Goal: Task Accomplishment & Management: Use online tool/utility

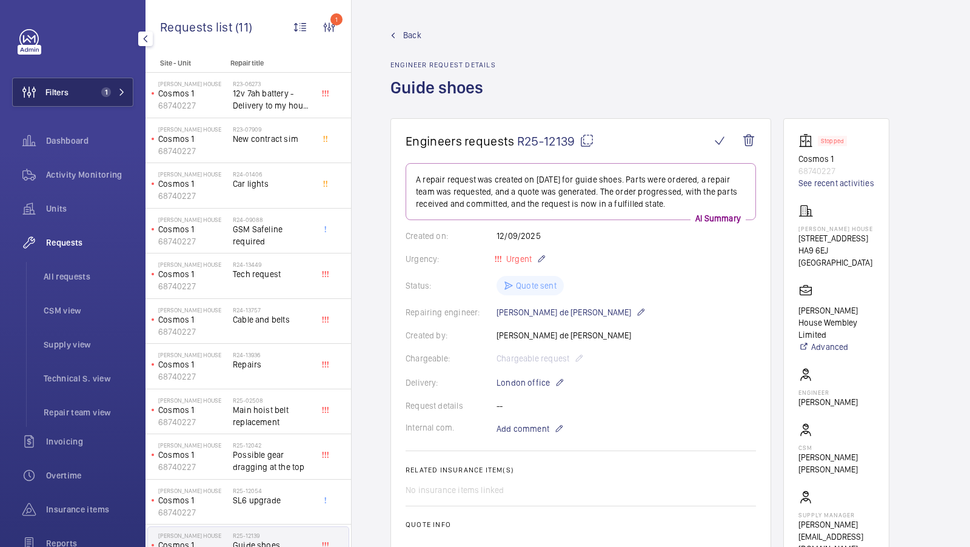
click at [112, 89] on span "1" at bounding box center [110, 92] width 29 height 10
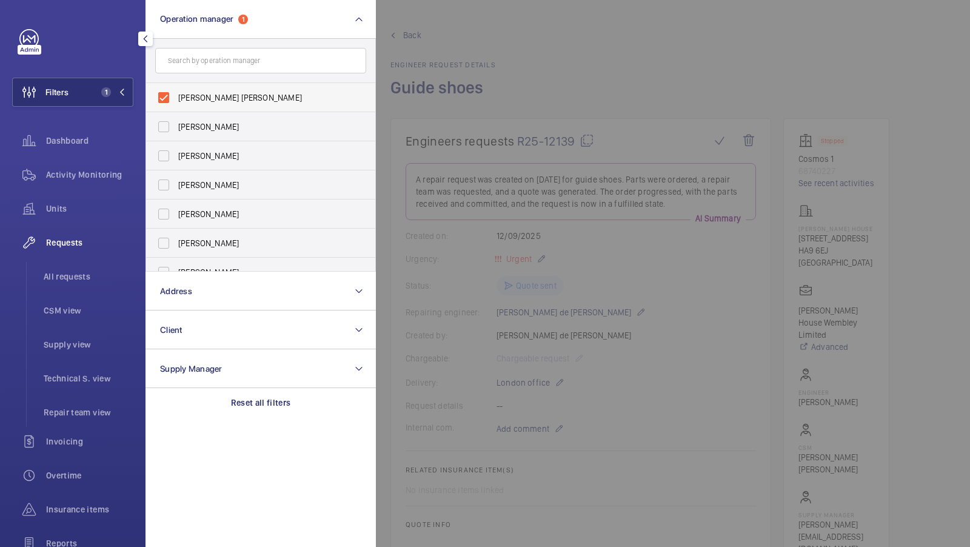
click at [196, 100] on span "[PERSON_NAME] [PERSON_NAME]" at bounding box center [261, 98] width 167 height 12
click at [176, 100] on input "[PERSON_NAME] [PERSON_NAME]" at bounding box center [164, 97] width 24 height 24
checkbox input "false"
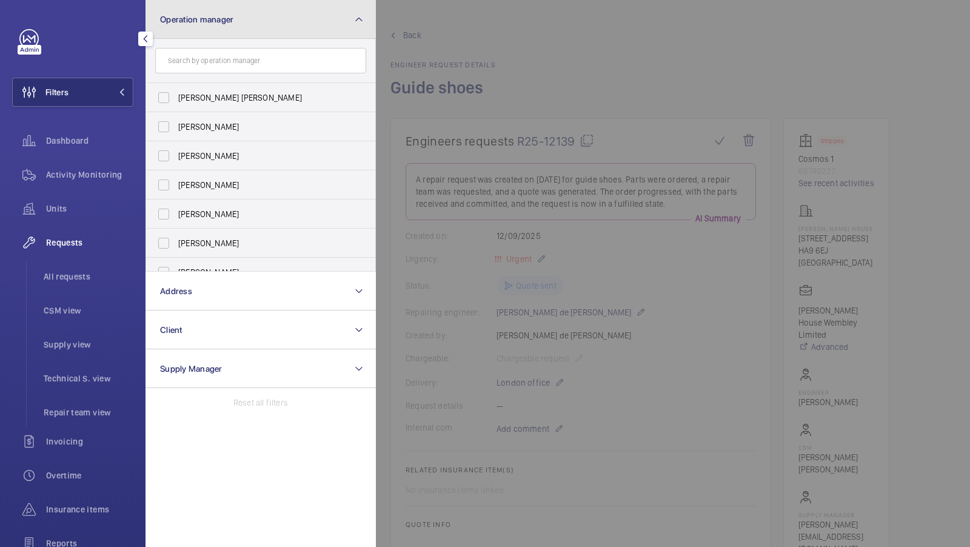
click at [207, 9] on button "Operation manager" at bounding box center [260, 19] width 230 height 39
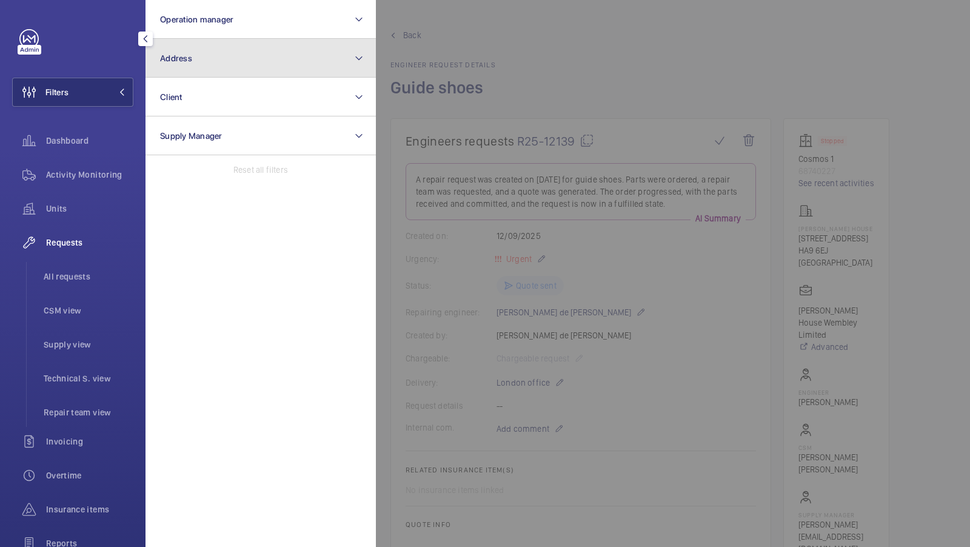
click at [191, 47] on button "Address" at bounding box center [260, 58] width 230 height 39
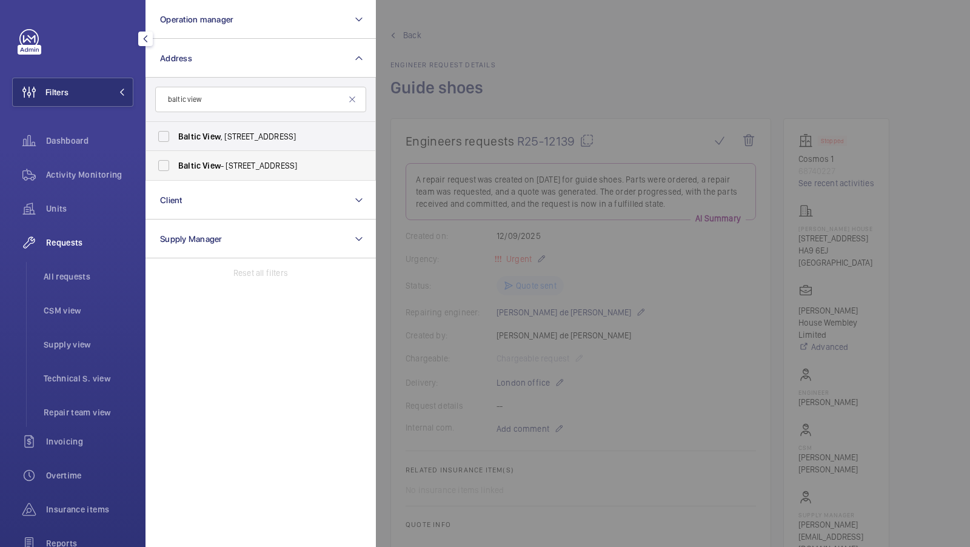
type input "baltic view"
click at [241, 165] on span "[GEOGRAPHIC_DATA] - [STREET_ADDRESS]" at bounding box center [261, 165] width 167 height 12
click at [176, 165] on input "[GEOGRAPHIC_DATA] - [STREET_ADDRESS]" at bounding box center [164, 165] width 24 height 24
checkbox input "true"
click at [241, 137] on span "[GEOGRAPHIC_DATA] , [STREET_ADDRESS]" at bounding box center [261, 136] width 167 height 12
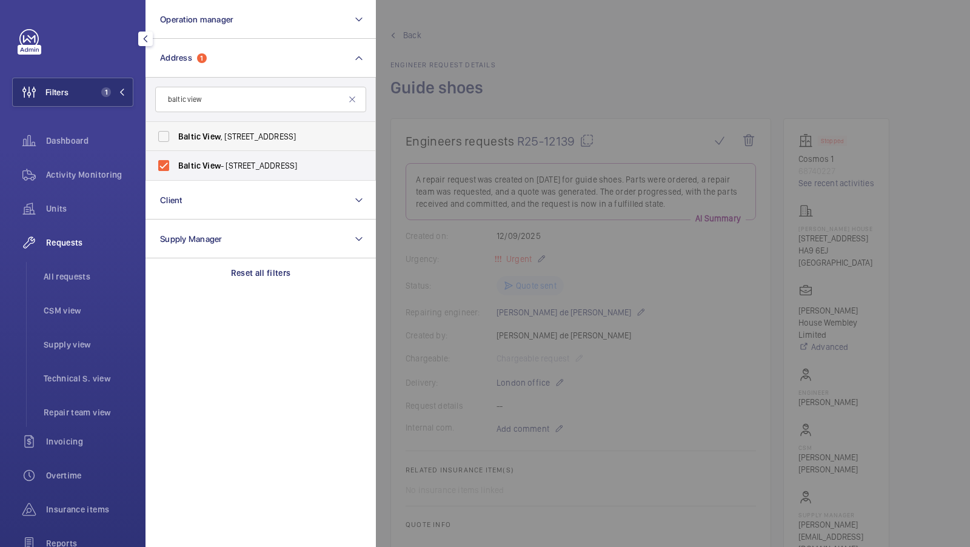
click at [176, 137] on input "[GEOGRAPHIC_DATA] , [STREET_ADDRESS]" at bounding box center [164, 136] width 24 height 24
checkbox input "true"
click at [124, 73] on div "Filters 2 Operation manager Address 2 baltic view Baltic View , [STREET_ADDRESS…" at bounding box center [72, 329] width 121 height 601
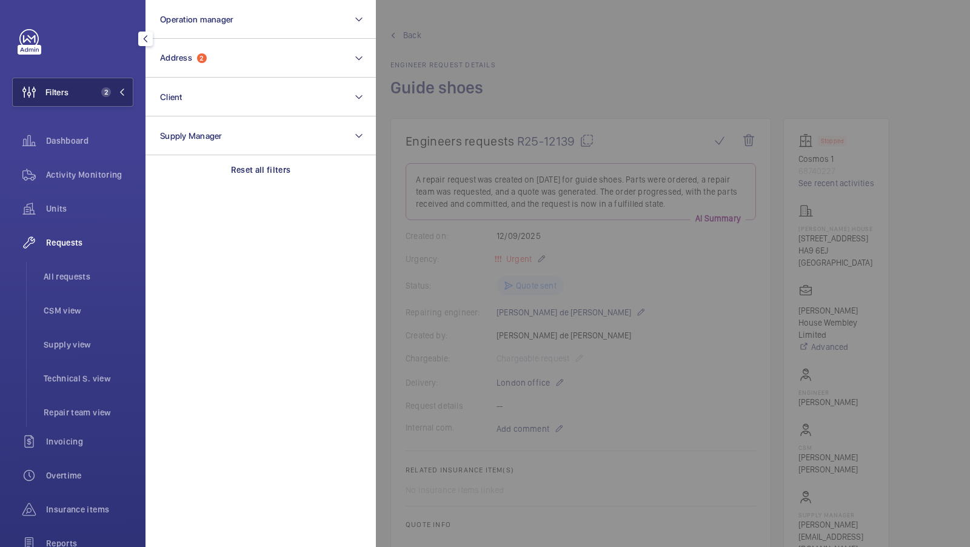
click at [115, 83] on button "Filters 2" at bounding box center [72, 92] width 121 height 29
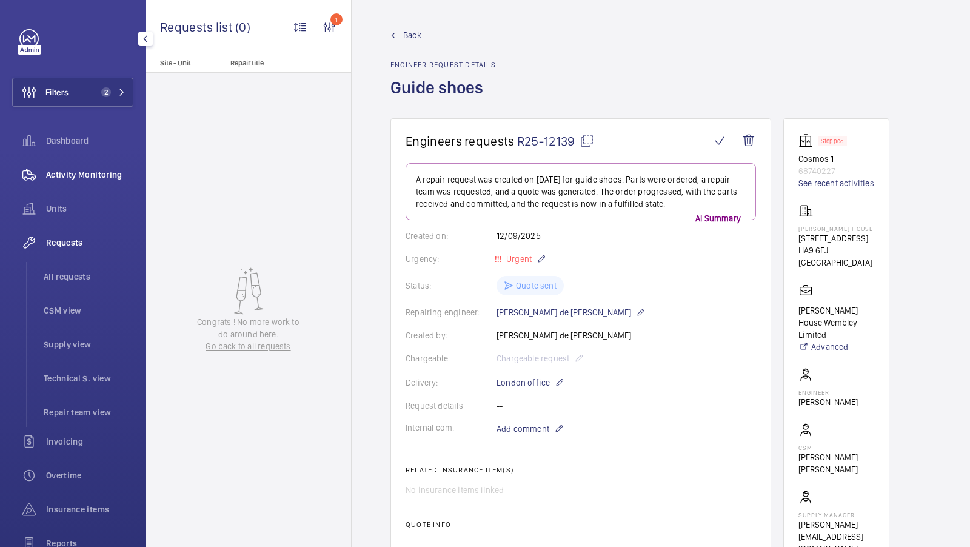
click at [87, 184] on div "Activity Monitoring" at bounding box center [72, 174] width 121 height 29
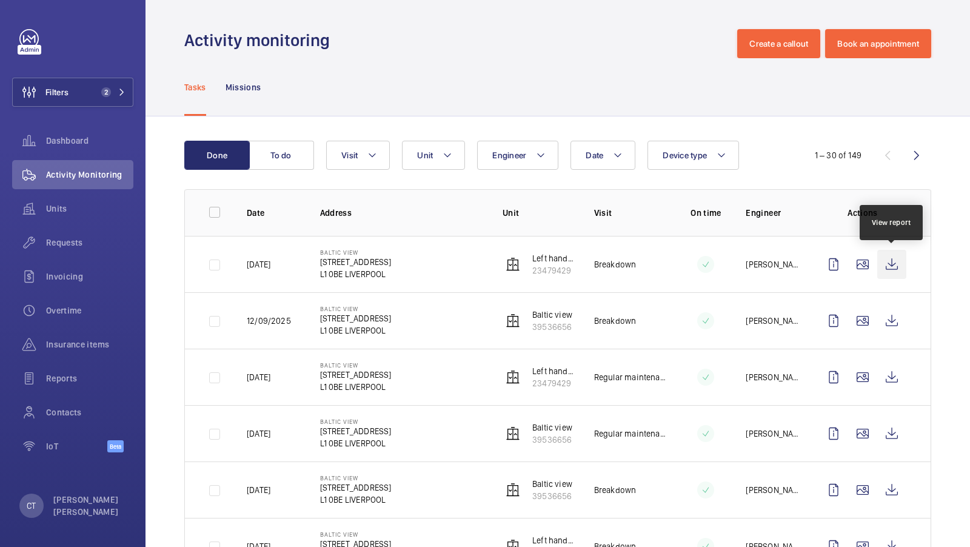
click at [892, 264] on wm-front-icon-button at bounding box center [891, 264] width 29 height 29
click at [82, 212] on span "Units" at bounding box center [89, 208] width 87 height 12
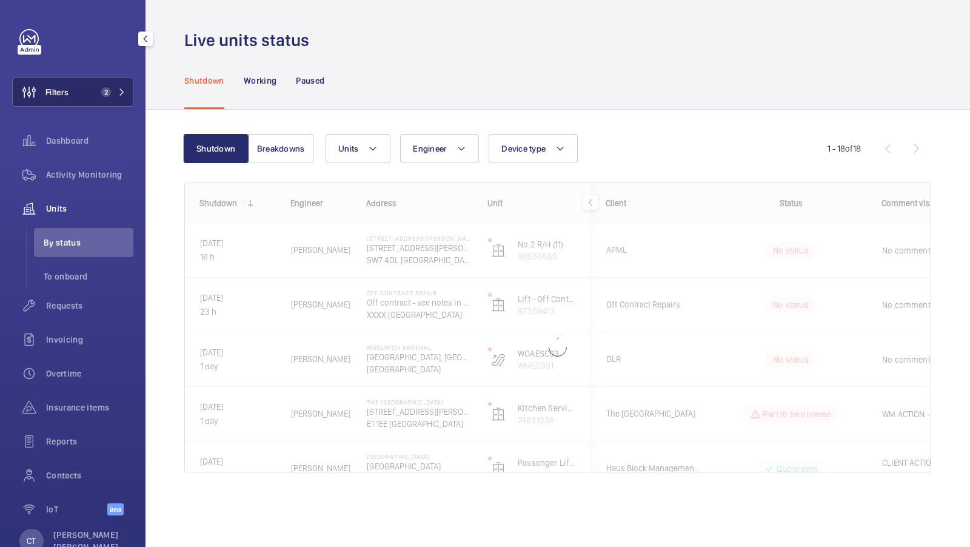
click at [110, 101] on button "Filters 2" at bounding box center [72, 92] width 121 height 29
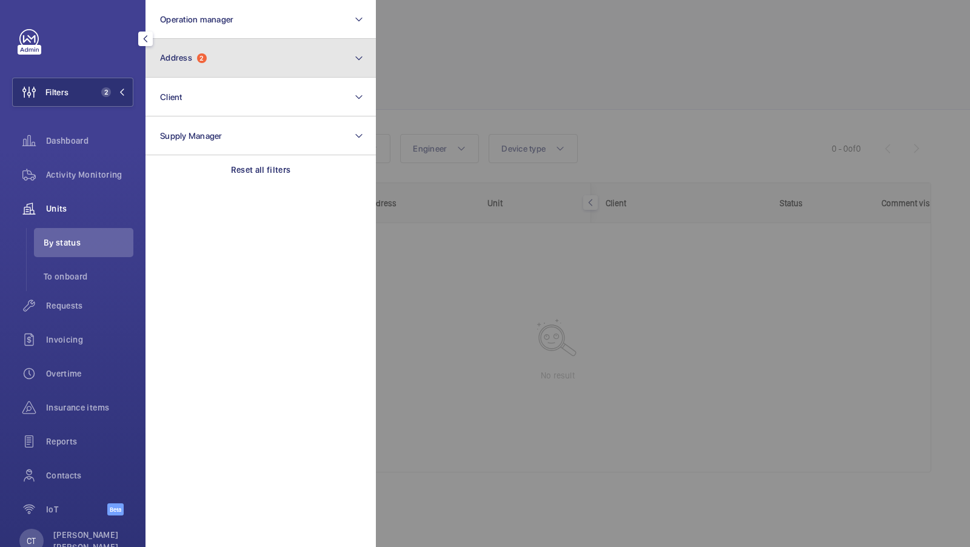
click at [229, 75] on button "Address 2" at bounding box center [260, 58] width 230 height 39
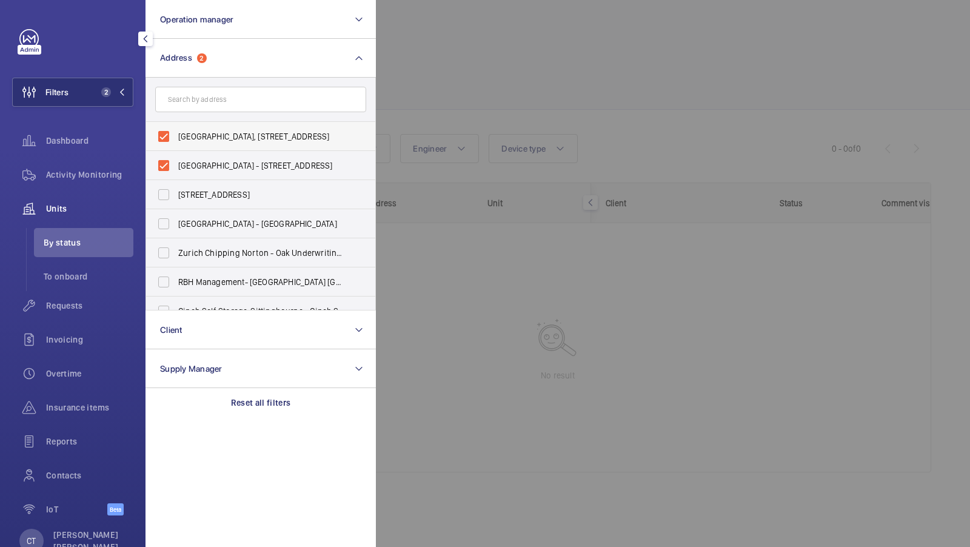
click at [224, 141] on span "[GEOGRAPHIC_DATA], [STREET_ADDRESS]" at bounding box center [261, 136] width 167 height 12
click at [176, 141] on input "[GEOGRAPHIC_DATA], [STREET_ADDRESS]" at bounding box center [164, 136] width 24 height 24
checkbox input "false"
click at [207, 164] on span "[GEOGRAPHIC_DATA] - [STREET_ADDRESS]" at bounding box center [261, 165] width 167 height 12
click at [176, 164] on input "[GEOGRAPHIC_DATA] - [STREET_ADDRESS]" at bounding box center [164, 165] width 24 height 24
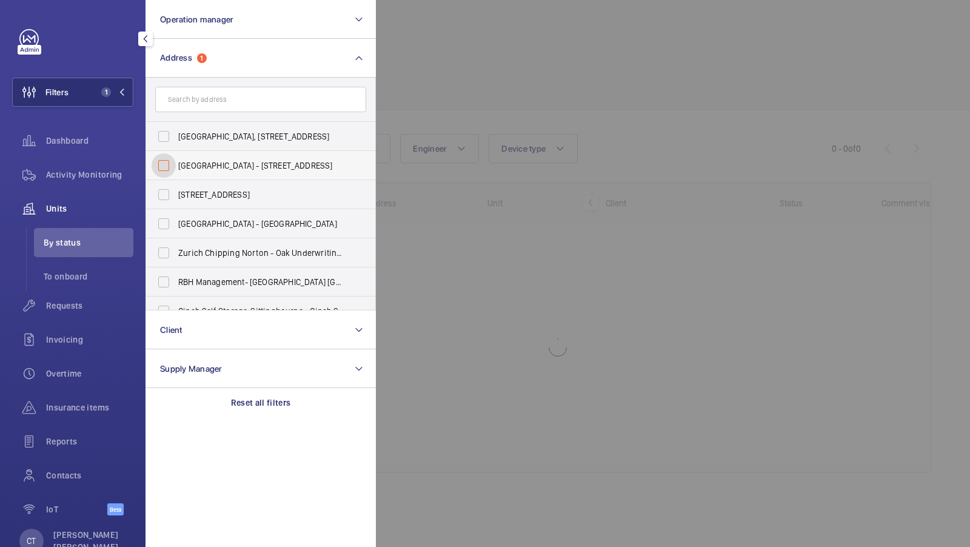
checkbox input "false"
click at [120, 96] on button "Filters" at bounding box center [72, 92] width 121 height 29
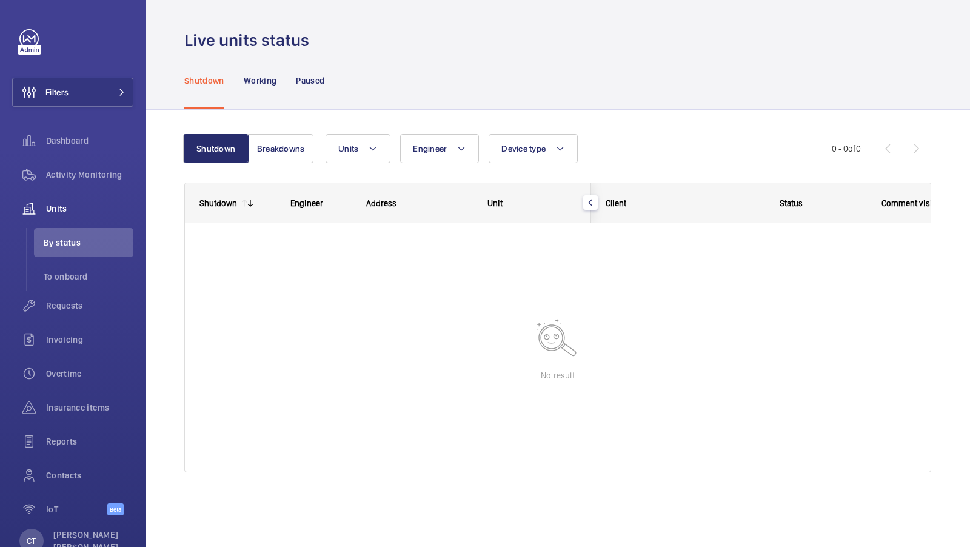
click at [275, 133] on div "Shutdown Breakdowns Units Engineer Device type More filters Reset all filters 0…" at bounding box center [557, 308] width 747 height 387
click at [275, 146] on button "Breakdowns" at bounding box center [280, 148] width 65 height 29
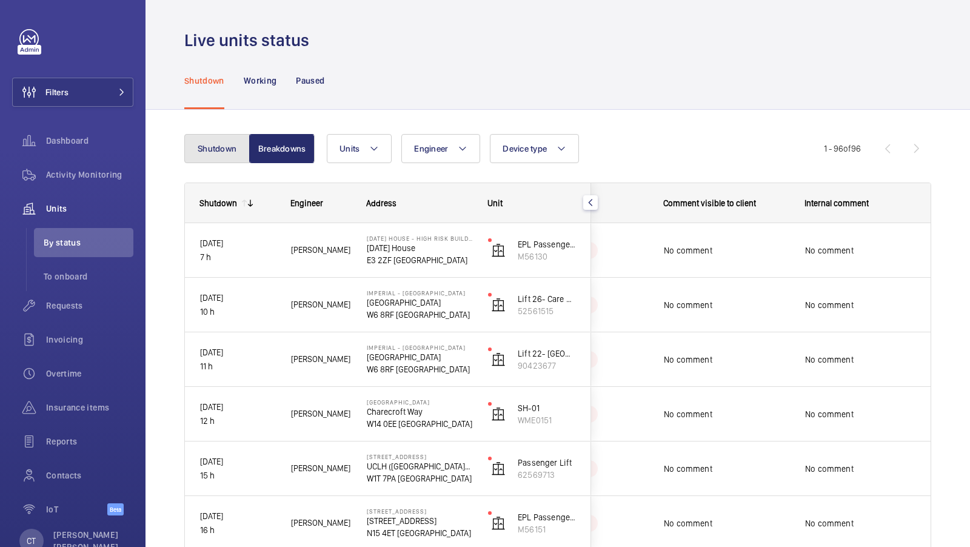
click at [217, 156] on button "Shutdown" at bounding box center [216, 148] width 65 height 29
click at [279, 145] on button "Breakdowns" at bounding box center [280, 148] width 65 height 29
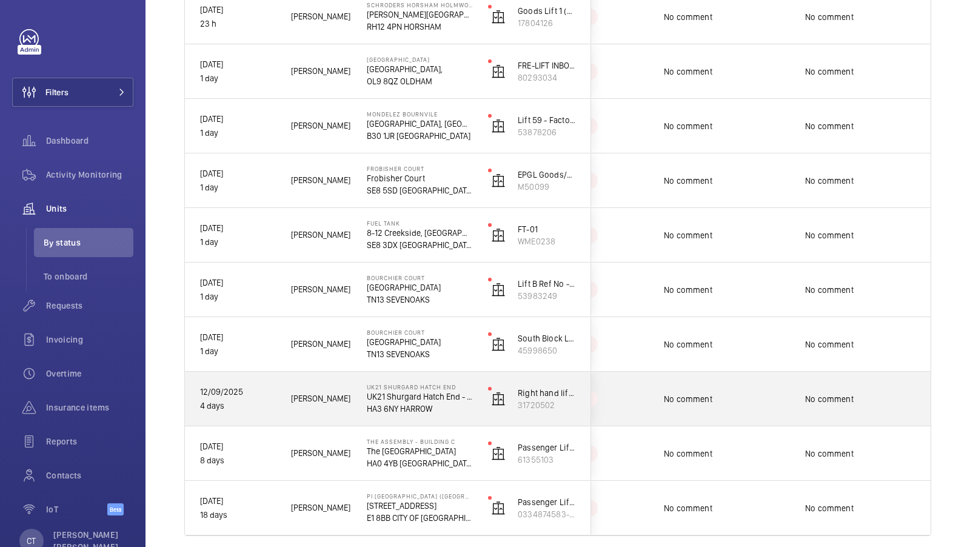
scroll to position [989, 0]
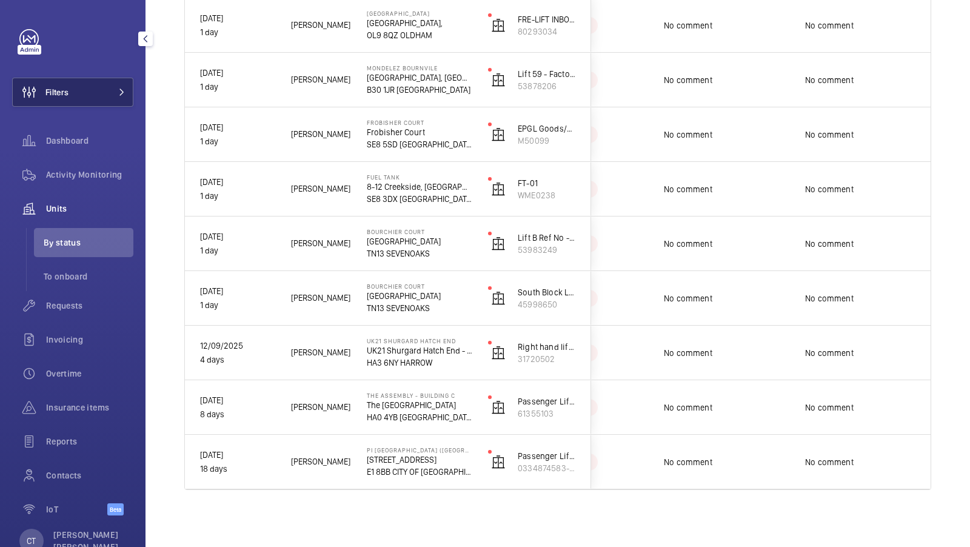
click at [109, 94] on button "Filters" at bounding box center [72, 92] width 121 height 29
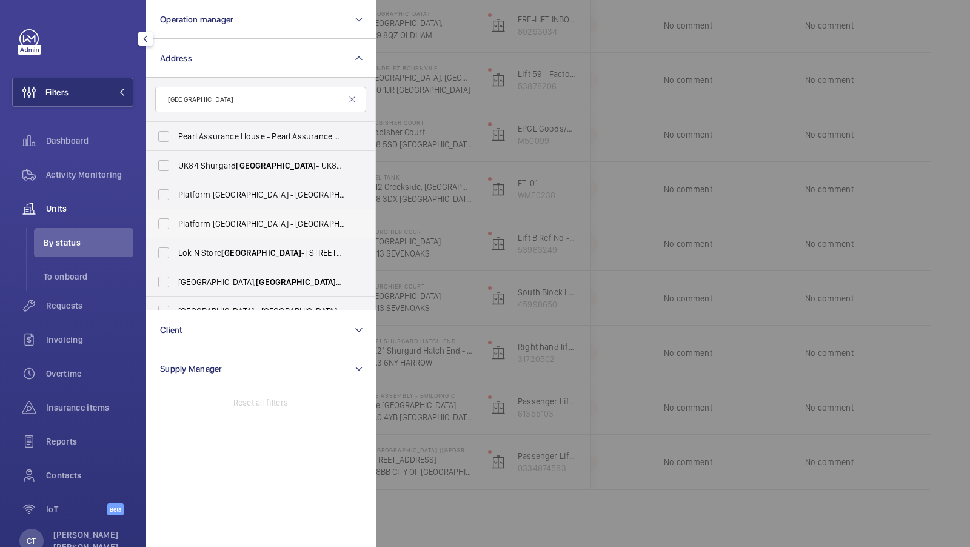
scroll to position [7, 0]
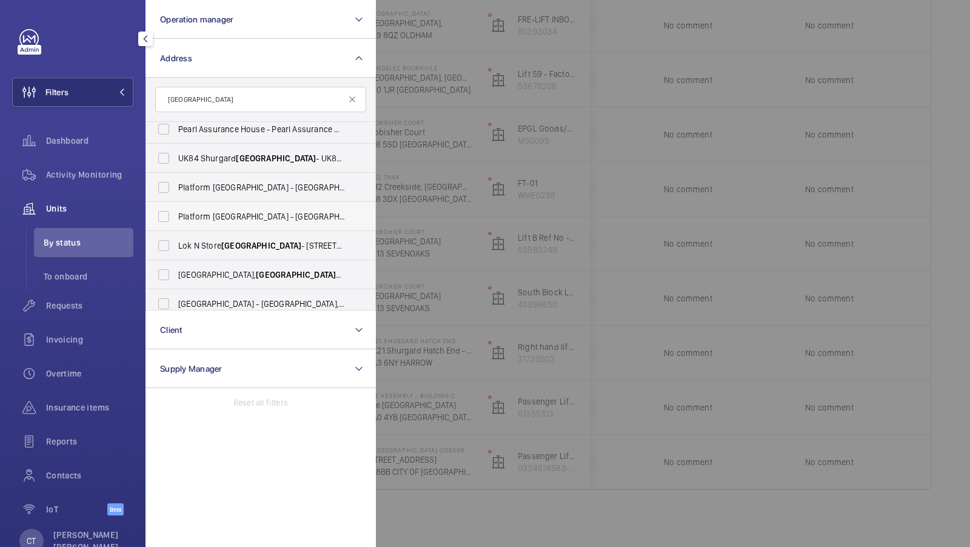
type input "[GEOGRAPHIC_DATA]"
click at [278, 218] on span "Platform [GEOGRAPHIC_DATA] - [GEOGRAPHIC_DATA]" at bounding box center [261, 216] width 167 height 12
click at [176, 218] on input "Platform [GEOGRAPHIC_DATA] - [GEOGRAPHIC_DATA]" at bounding box center [164, 216] width 24 height 24
checkbox input "true"
click at [278, 197] on label "Platform [GEOGRAPHIC_DATA] - [GEOGRAPHIC_DATA]" at bounding box center [251, 187] width 211 height 29
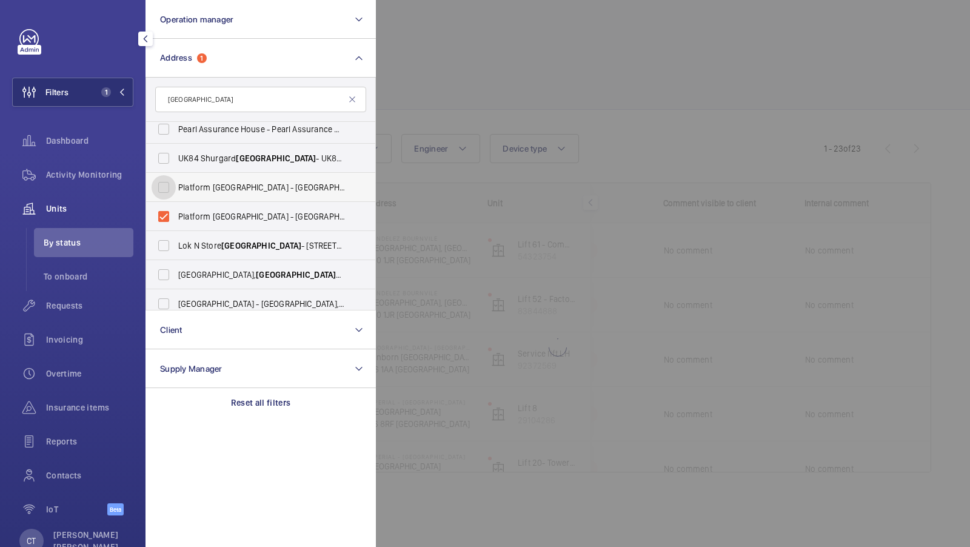
click at [176, 197] on input "Platform [GEOGRAPHIC_DATA] - [GEOGRAPHIC_DATA]" at bounding box center [164, 187] width 24 height 24
checkbox input "true"
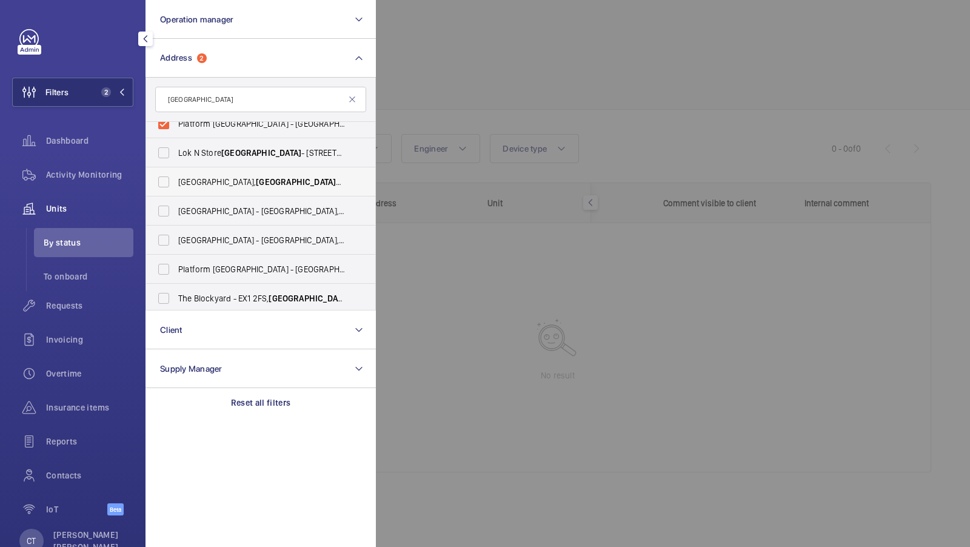
scroll to position [102, 0]
click at [266, 268] on span "Platform [GEOGRAPHIC_DATA] - [GEOGRAPHIC_DATA]" at bounding box center [261, 267] width 167 height 12
click at [176, 268] on input "Platform [GEOGRAPHIC_DATA] - [GEOGRAPHIC_DATA]" at bounding box center [164, 267] width 24 height 24
checkbox input "true"
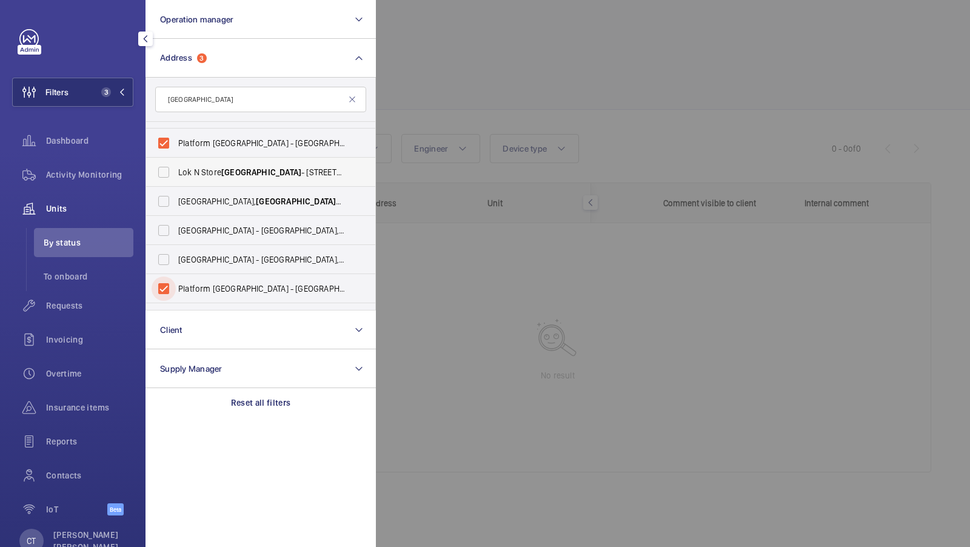
scroll to position [81, 0]
click at [278, 204] on span "[STREET_ADDRESS]" at bounding box center [261, 201] width 167 height 12
click at [176, 204] on input "[STREET_ADDRESS]" at bounding box center [164, 201] width 24 height 24
click at [270, 195] on span "[STREET_ADDRESS]" at bounding box center [261, 201] width 167 height 12
click at [176, 195] on input "[STREET_ADDRESS]" at bounding box center [164, 201] width 24 height 24
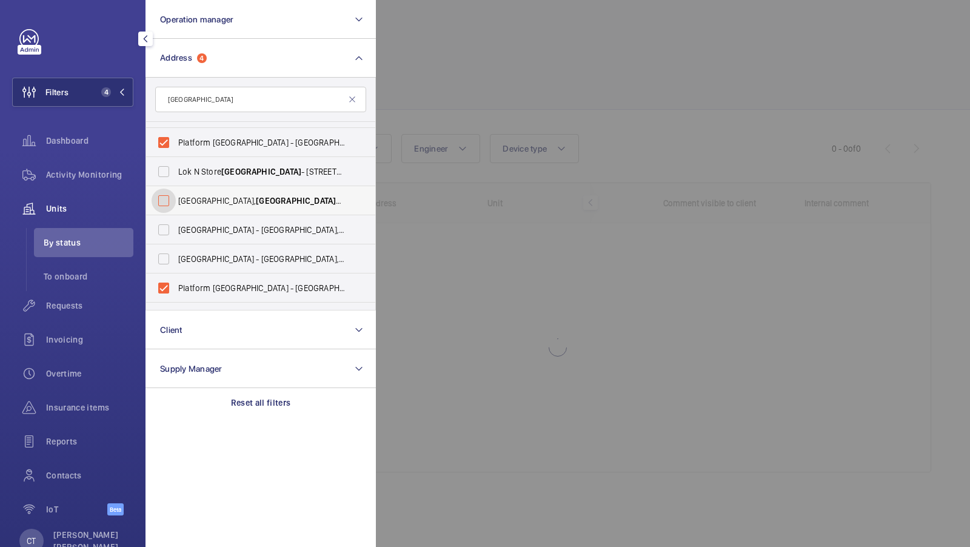
checkbox input "false"
click at [489, 133] on div at bounding box center [861, 273] width 970 height 547
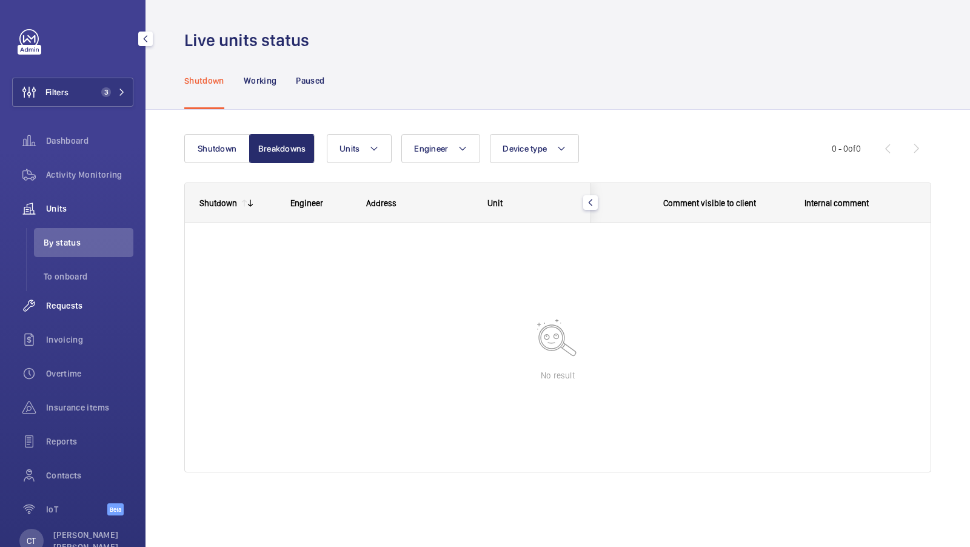
click at [81, 300] on span "Requests" at bounding box center [89, 305] width 87 height 12
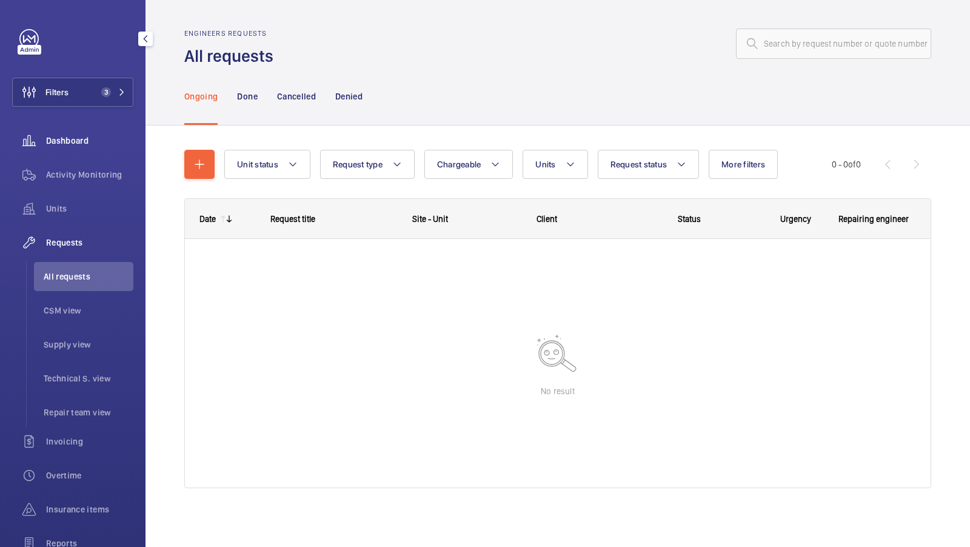
click at [67, 147] on div "Dashboard" at bounding box center [72, 140] width 121 height 29
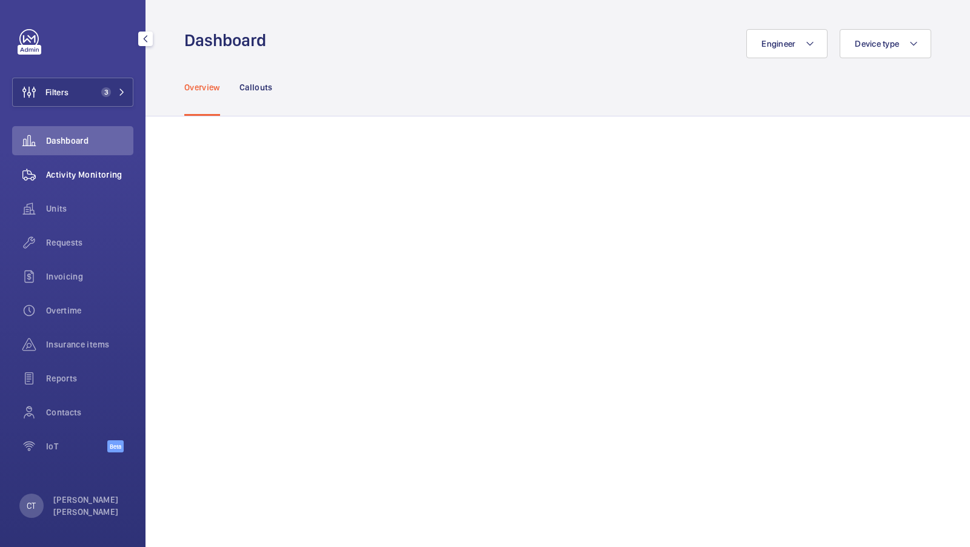
click at [83, 180] on span "Activity Monitoring" at bounding box center [89, 175] width 87 height 12
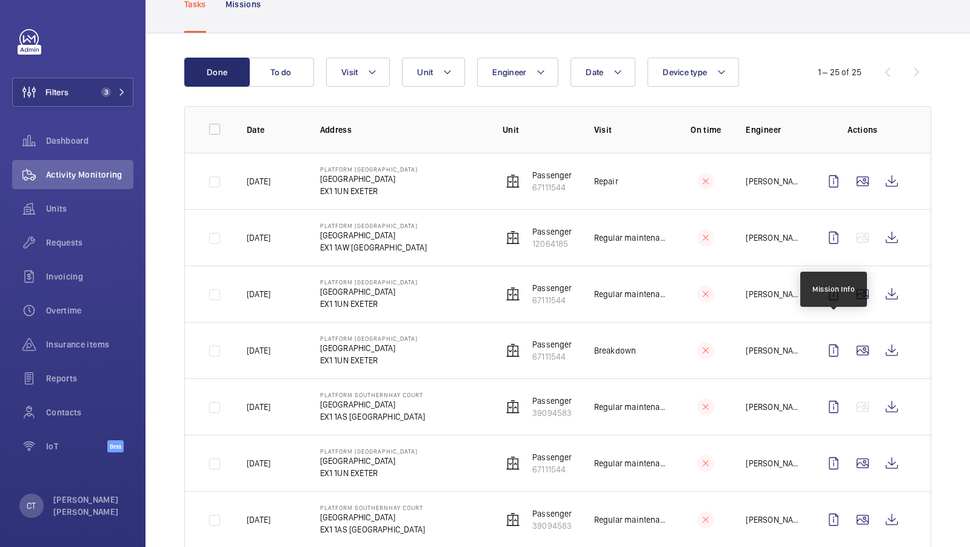
scroll to position [82, 0]
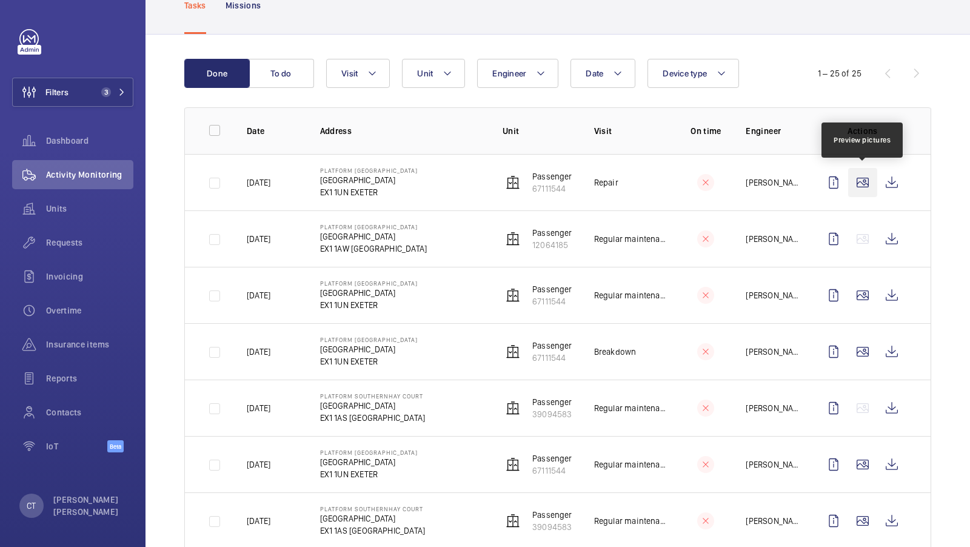
click at [866, 176] on wm-front-icon-button at bounding box center [862, 182] width 29 height 29
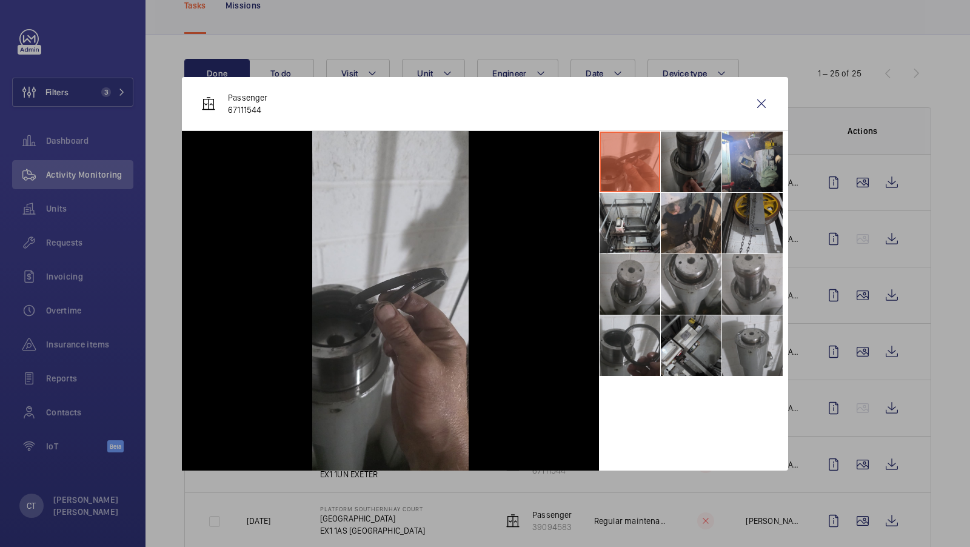
click at [696, 159] on li at bounding box center [691, 162] width 61 height 61
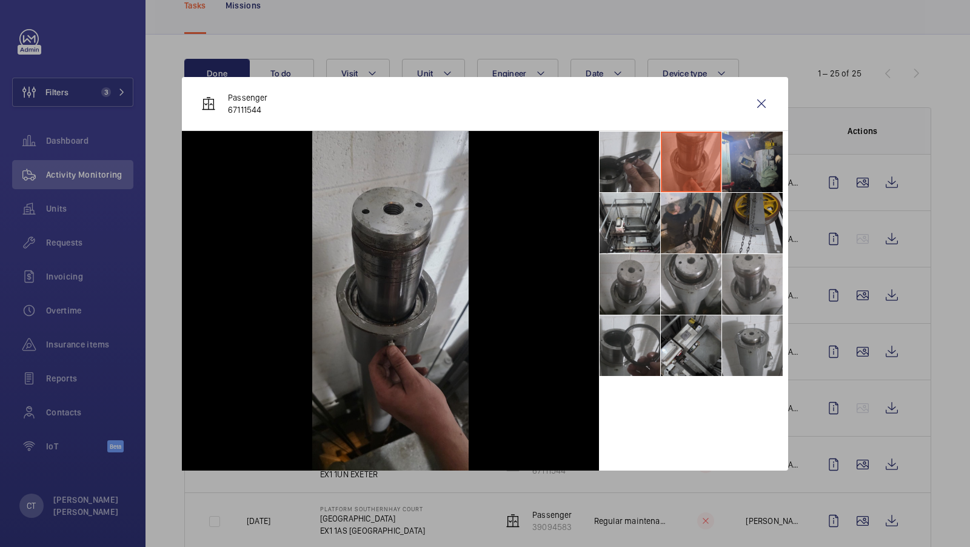
click at [740, 167] on li at bounding box center [752, 162] width 61 height 61
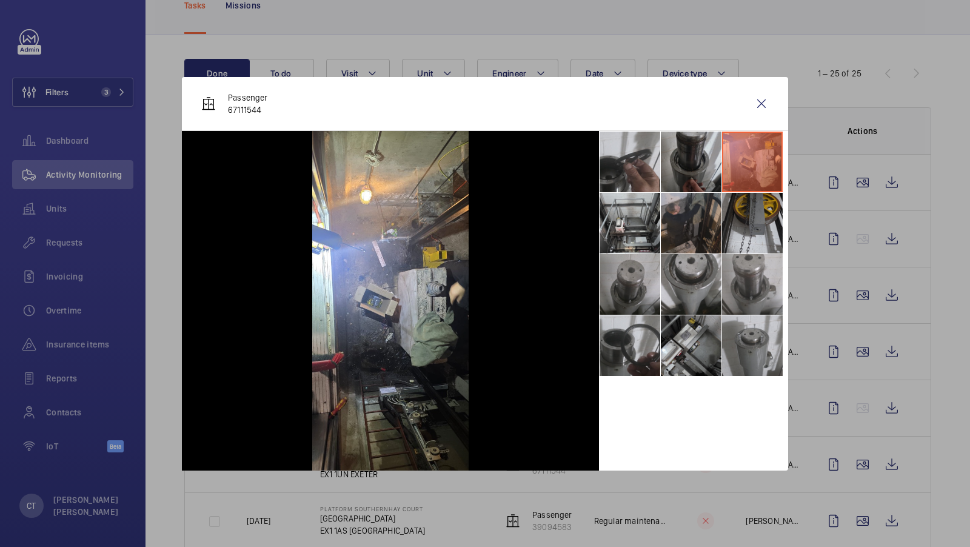
click at [661, 205] on li at bounding box center [691, 223] width 61 height 61
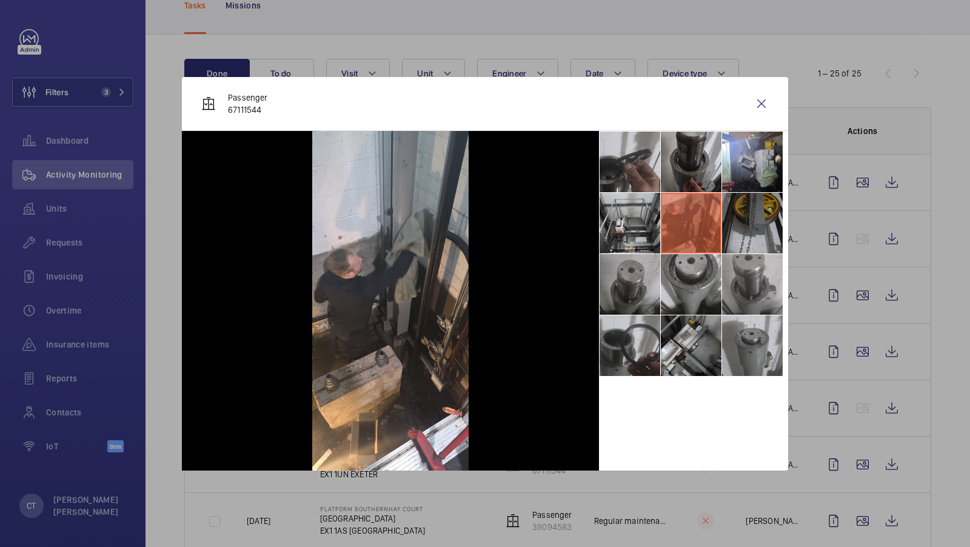
click at [732, 227] on li at bounding box center [752, 223] width 61 height 61
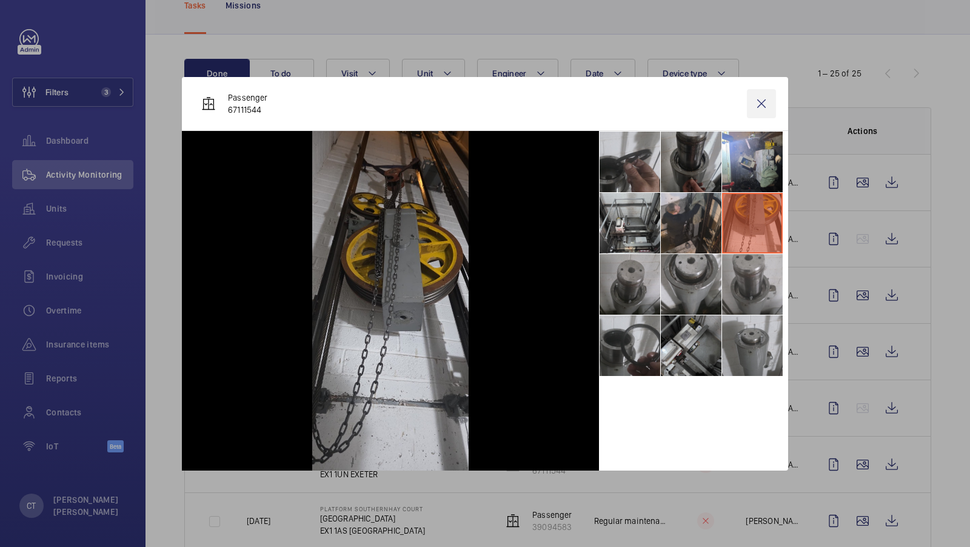
click at [762, 100] on wm-front-icon-button at bounding box center [761, 103] width 29 height 29
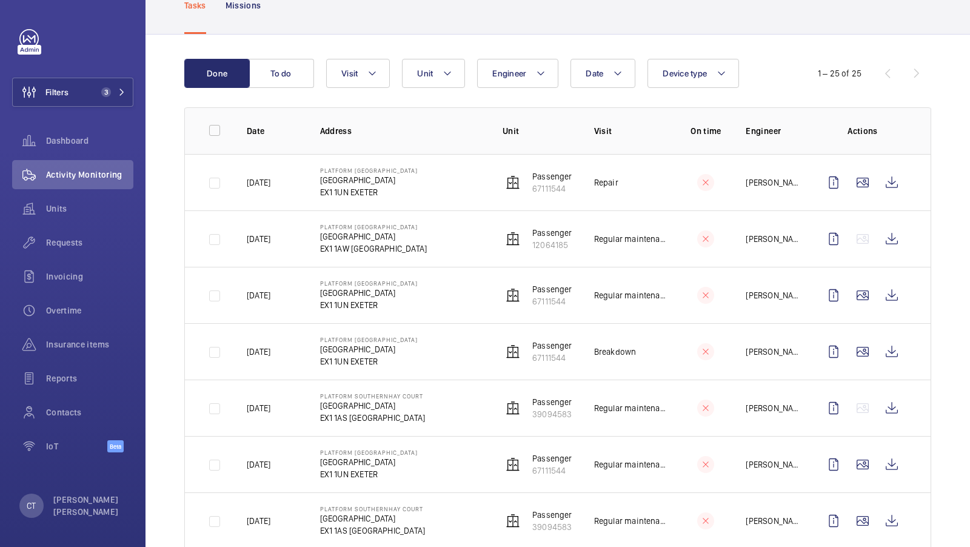
scroll to position [4, 0]
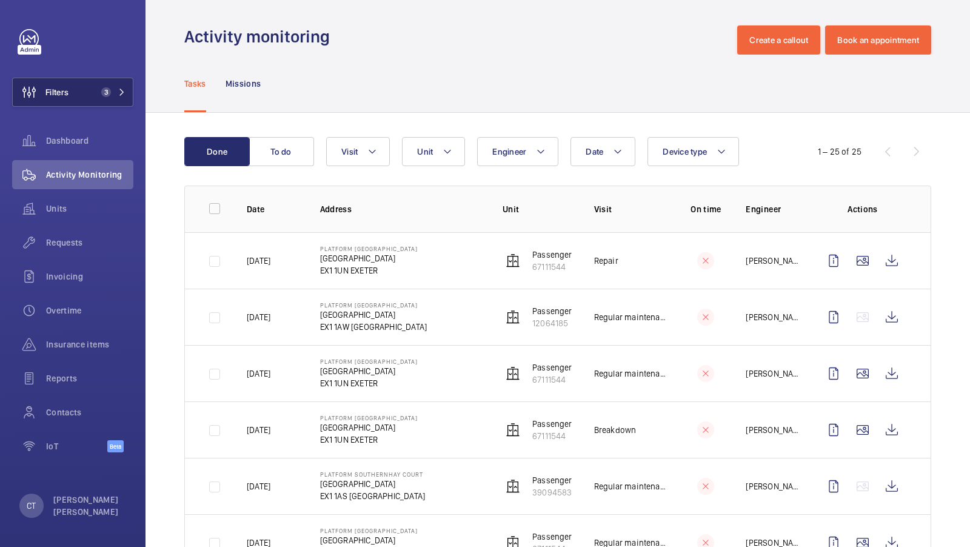
click at [109, 92] on span "3" at bounding box center [106, 92] width 10 height 10
click at [109, 87] on span "3" at bounding box center [103, 92] width 15 height 10
click at [118, 88] on span "3" at bounding box center [110, 92] width 29 height 10
click at [120, 92] on mat-icon at bounding box center [121, 92] width 7 height 7
click at [121, 94] on mat-icon at bounding box center [121, 92] width 7 height 7
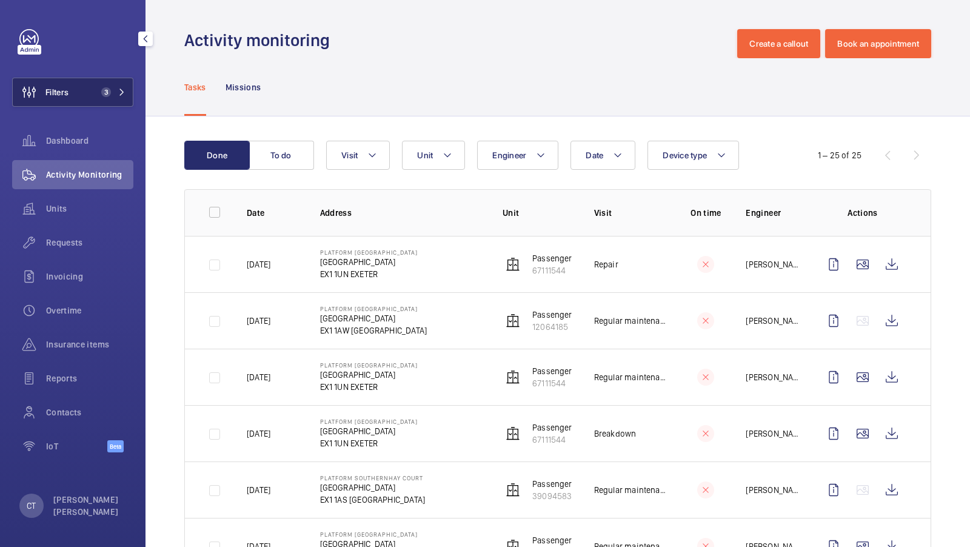
click at [108, 94] on span "3" at bounding box center [106, 92] width 10 height 10
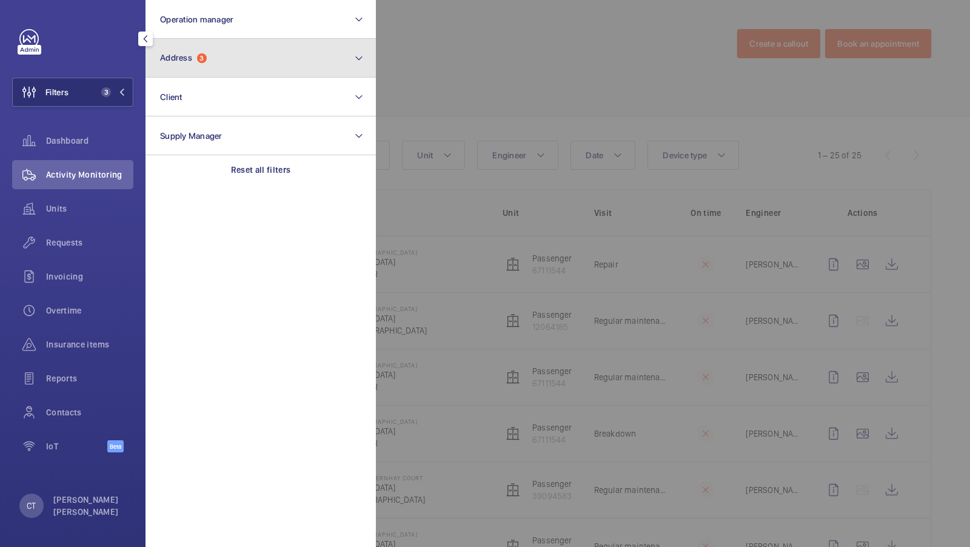
click at [274, 73] on button "Address 3" at bounding box center [260, 58] width 230 height 39
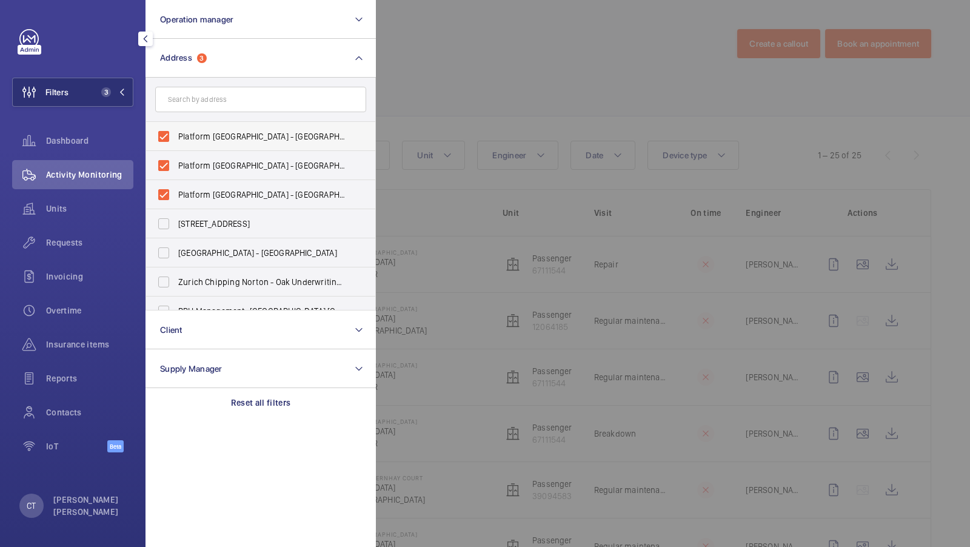
click at [224, 134] on span "Platform Pembrooke House - Southernhay Gardens, EXETER EX1 1UN" at bounding box center [261, 136] width 167 height 12
click at [176, 134] on input "Platform Pembrooke House - Southernhay Gardens, EXETER EX1 1UN" at bounding box center [164, 136] width 24 height 24
checkbox input "false"
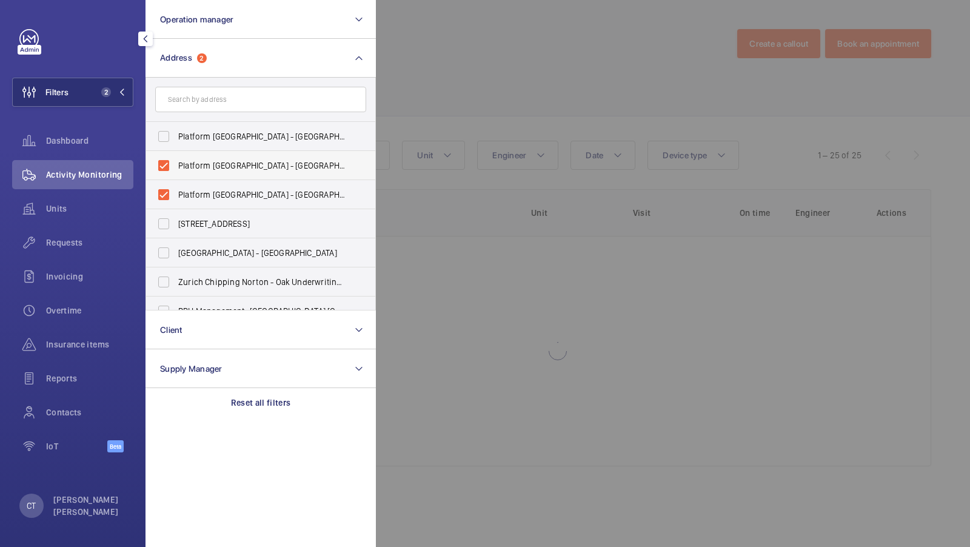
click at [205, 165] on span "Platform Darwin House - Southernhay Gardens, EXETER EX1 1AW" at bounding box center [261, 165] width 167 height 12
click at [176, 165] on input "Platform Darwin House - Southernhay Gardens, EXETER EX1 1AW" at bounding box center [164, 165] width 24 height 24
checkbox input "false"
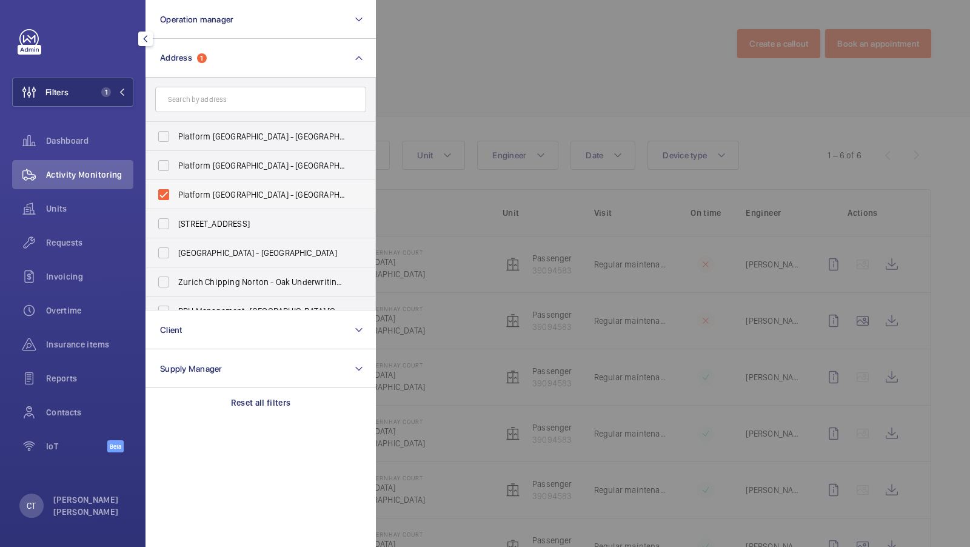
click at [193, 189] on span "Platform Southernhay Court - Southernhay Gardens, EXETER EX1 1AS" at bounding box center [261, 195] width 167 height 12
click at [176, 188] on input "Platform Southernhay Court - Southernhay Gardens, EXETER EX1 1AS" at bounding box center [164, 194] width 24 height 24
checkbox input "false"
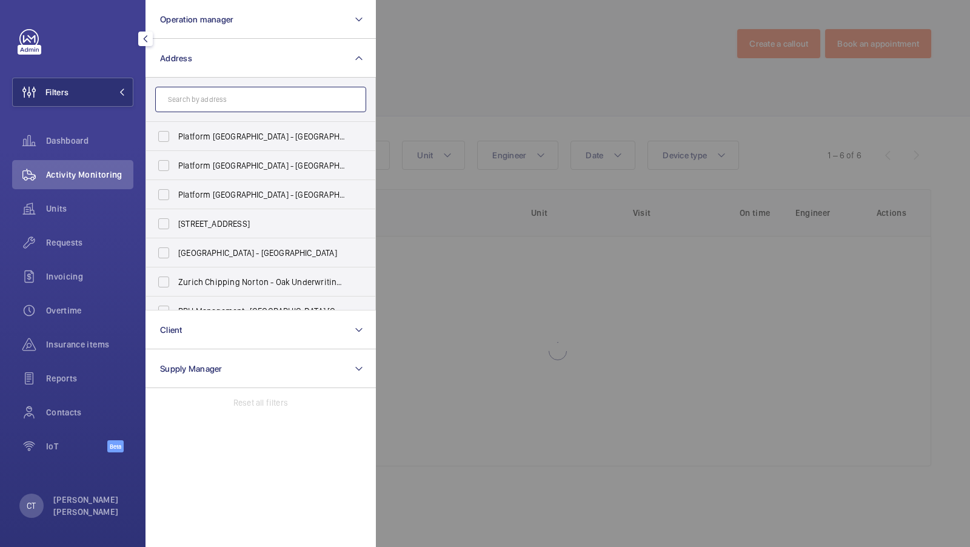
click at [208, 101] on input "text" at bounding box center [260, 99] width 211 height 25
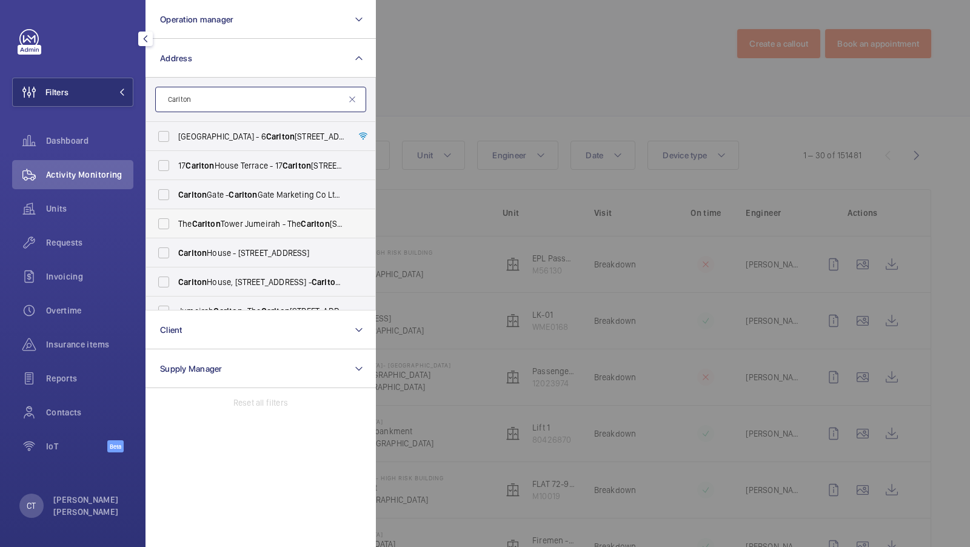
type input "Carlton"
click at [270, 237] on label "The Carlton Tower Jumeirah - The Carlton Tower Jumeirah, LONDON SW1X 9PY" at bounding box center [251, 223] width 211 height 29
click at [176, 236] on input "The Carlton Tower Jumeirah - The Carlton Tower Jumeirah, LONDON SW1X 9PY" at bounding box center [164, 224] width 24 height 24
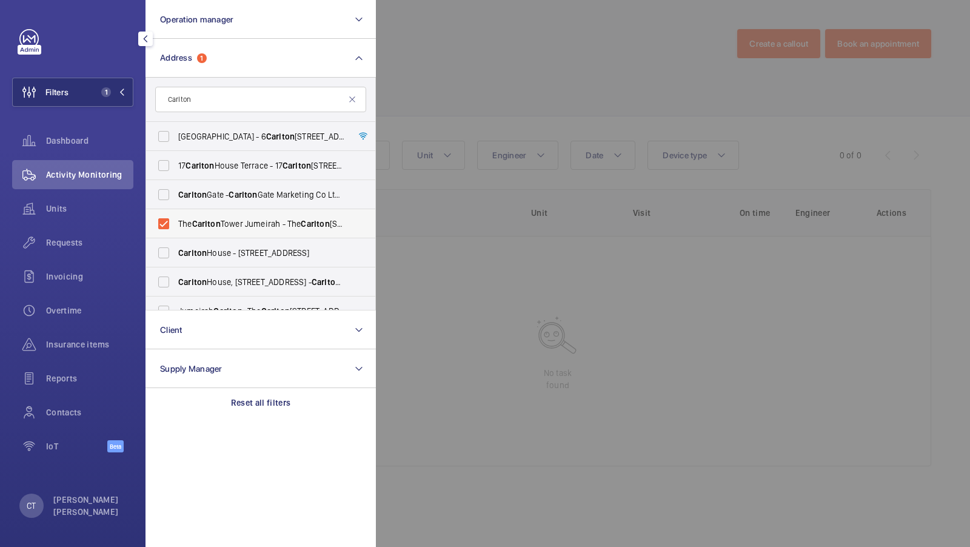
click at [259, 222] on span "The Carlton Tower Jumeirah - The Carlton Tower Jumeirah, LONDON SW1X 9PY" at bounding box center [261, 224] width 167 height 12
click at [176, 222] on input "The Carlton Tower Jumeirah - The Carlton Tower Jumeirah, LONDON SW1X 9PY" at bounding box center [164, 224] width 24 height 24
checkbox input "false"
click at [232, 248] on span "Carlton House - 153 Upper Chorlton Road, MANCHESTER M16 7SH" at bounding box center [261, 253] width 167 height 12
click at [176, 248] on input "Carlton House - 153 Upper Chorlton Road, MANCHESTER M16 7SH" at bounding box center [164, 253] width 24 height 24
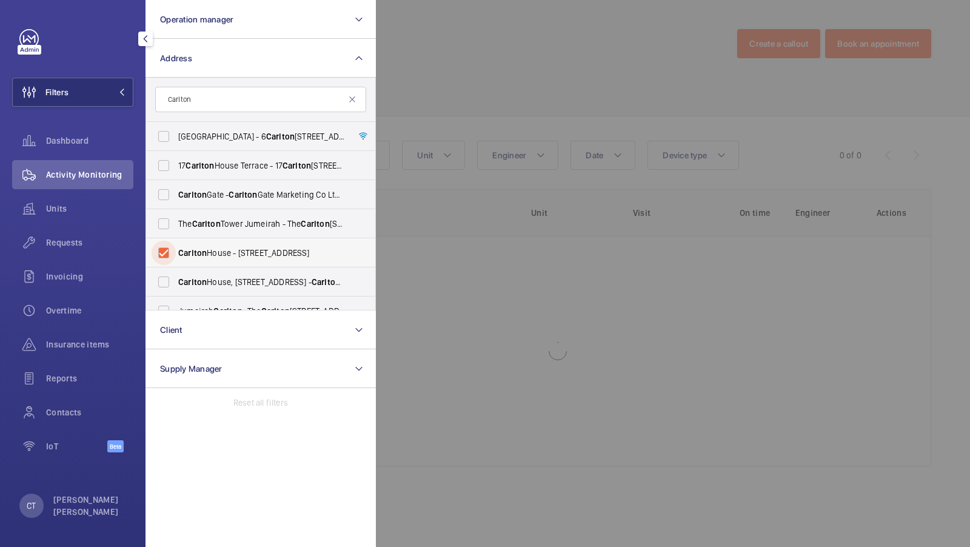
checkbox input "true"
click at [205, 280] on span "Carlton" at bounding box center [192, 282] width 28 height 10
click at [176, 280] on input "Carlton House, 153 Upper Chorlton Rd, Manchester, M16 7SH - Carlton House, MANC…" at bounding box center [164, 282] width 24 height 24
checkbox input "true"
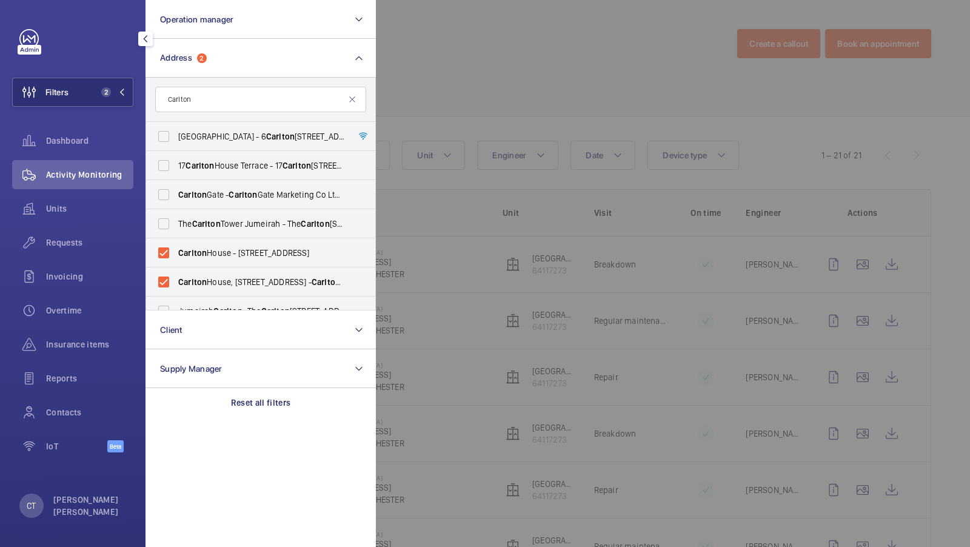
click at [109, 118] on div "Filters 2 Operation manager Address 2 Carlton Stirling Square - 6 Carlton Garde…" at bounding box center [72, 247] width 121 height 436
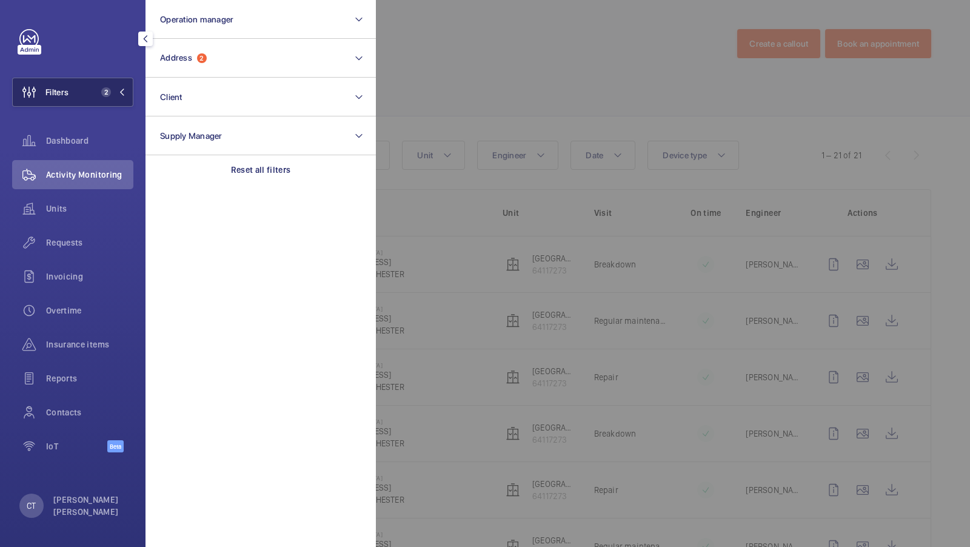
click at [113, 101] on button "Filters 2" at bounding box center [72, 92] width 121 height 29
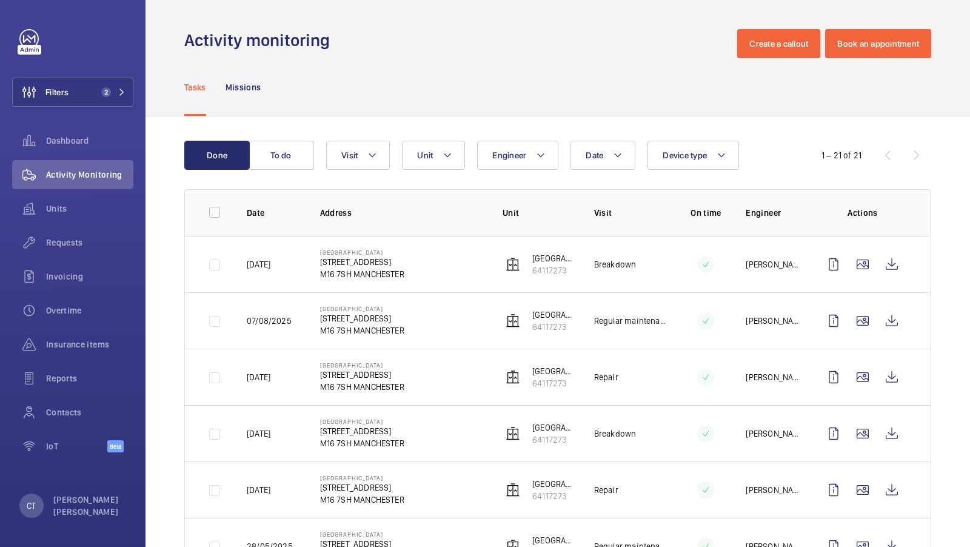
scroll to position [11, 0]
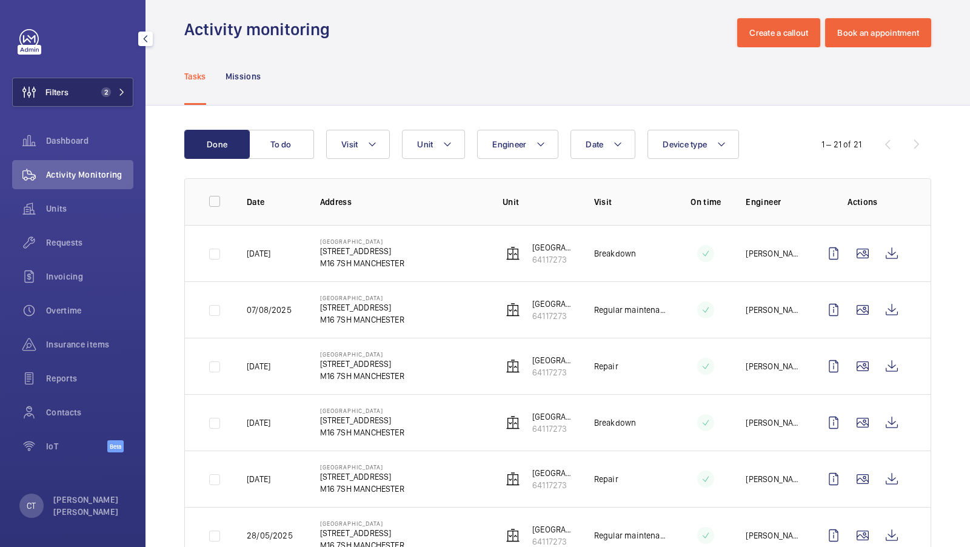
click at [119, 84] on button "Filters 2" at bounding box center [72, 92] width 121 height 29
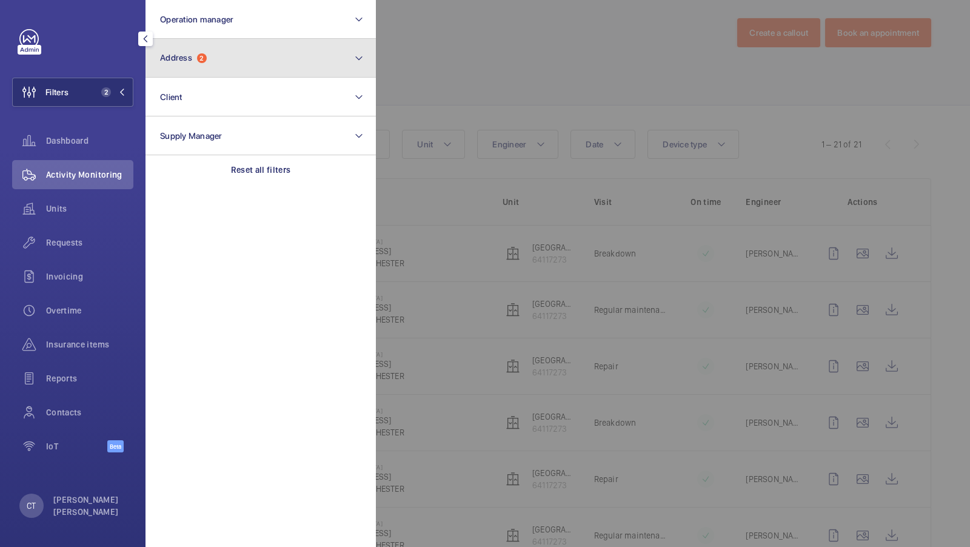
click at [235, 64] on button "Address 2" at bounding box center [260, 58] width 230 height 39
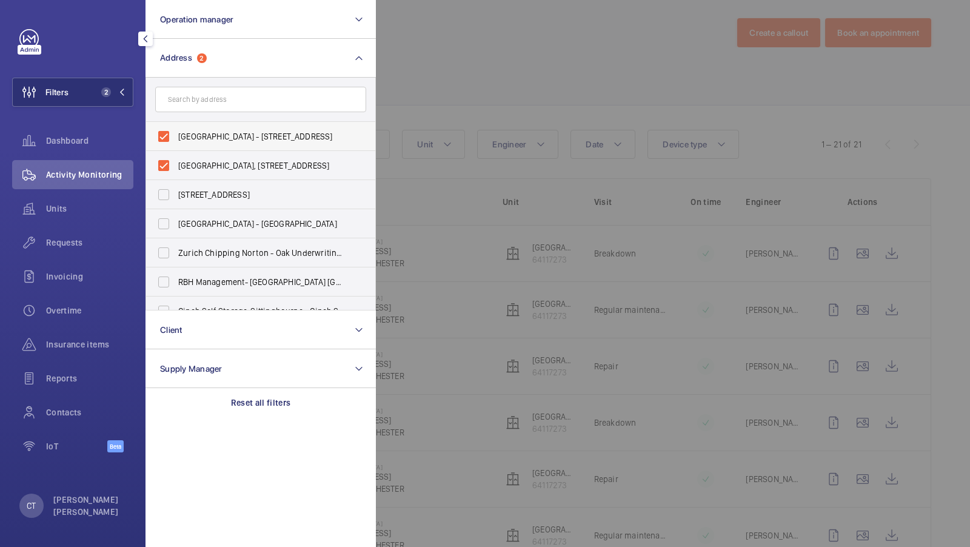
click at [233, 136] on span "Carlton House - 153 Upper Chorlton Road, MANCHESTER M16 7SH" at bounding box center [261, 136] width 167 height 12
click at [176, 136] on input "Carlton House - 153 Upper Chorlton Road, MANCHESTER M16 7SH" at bounding box center [164, 136] width 24 height 24
checkbox input "false"
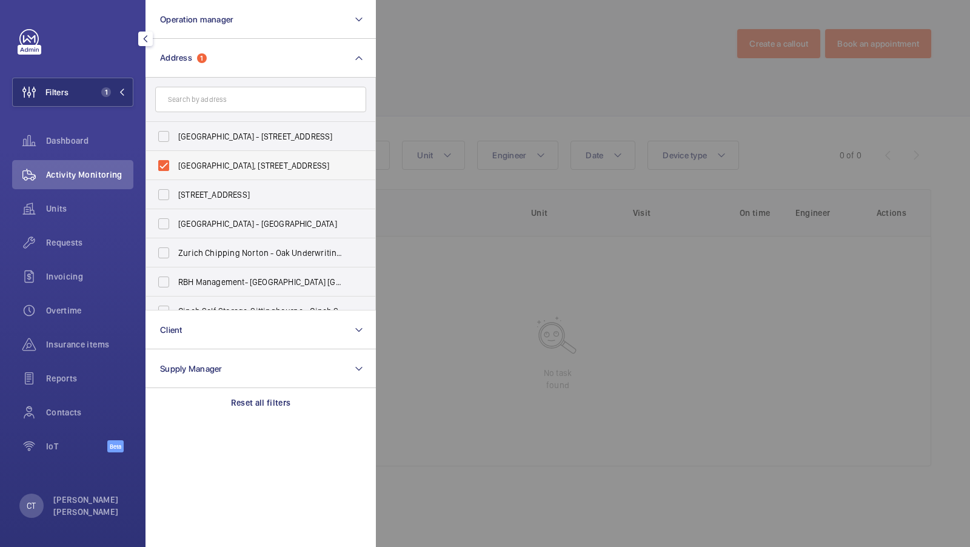
click at [230, 169] on span "Carlton House, 153 Upper Chorlton Rd, Manchester, M16 7SH - Carlton House, MANC…" at bounding box center [261, 165] width 167 height 12
click at [176, 169] on input "Carlton House, 153 Upper Chorlton Rd, Manchester, M16 7SH - Carlton House, MANC…" at bounding box center [164, 165] width 24 height 24
checkbox input "false"
click at [236, 96] on input "text" at bounding box center [260, 99] width 211 height 25
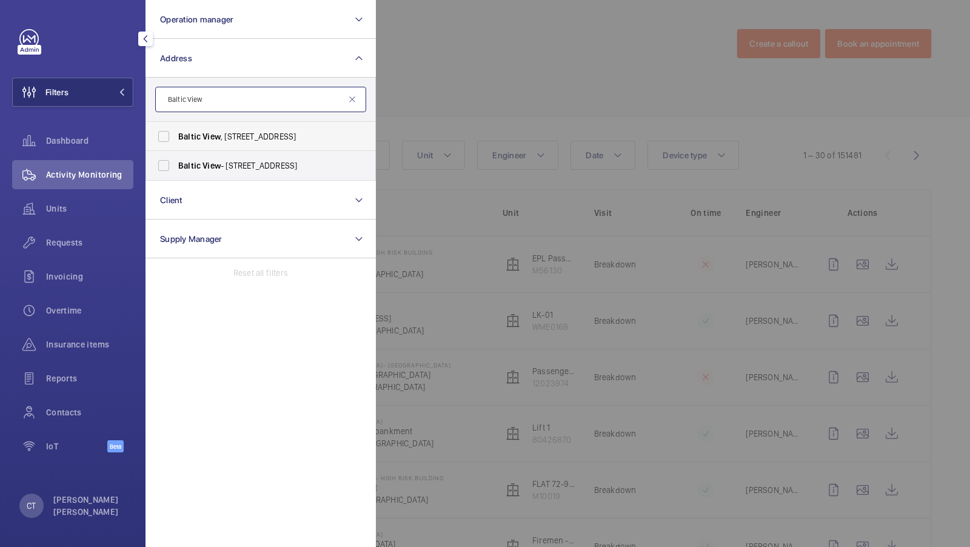
type input "Baltic View"
click at [216, 139] on span "View" at bounding box center [211, 137] width 18 height 10
click at [176, 139] on input "[GEOGRAPHIC_DATA] , [STREET_ADDRESS]" at bounding box center [164, 136] width 24 height 24
checkbox input "true"
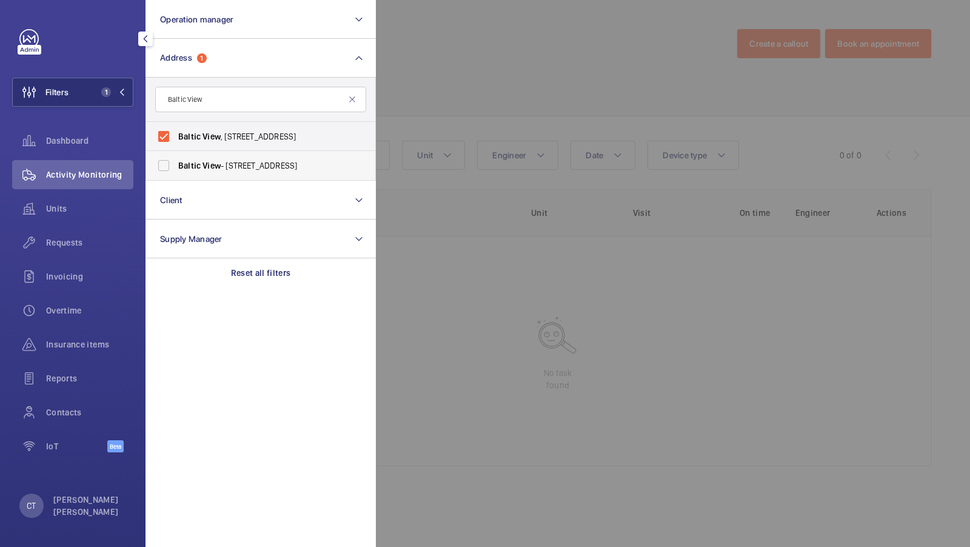
click at [199, 164] on span "Baltic" at bounding box center [189, 166] width 22 height 10
click at [176, 164] on input "[GEOGRAPHIC_DATA] - [STREET_ADDRESS]" at bounding box center [164, 165] width 24 height 24
checkbox input "true"
click at [115, 101] on button "Filters 2" at bounding box center [72, 92] width 121 height 29
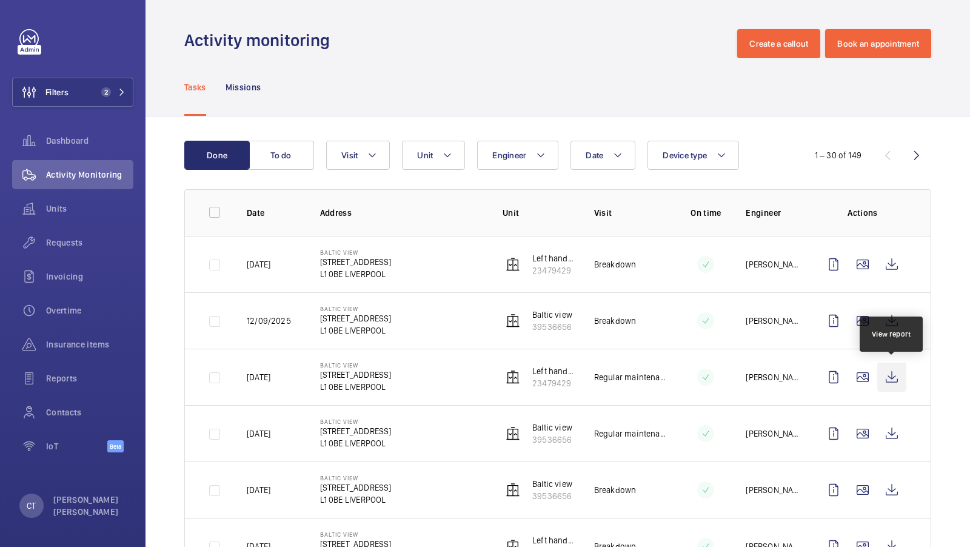
click at [890, 376] on wm-front-icon-button at bounding box center [891, 376] width 29 height 29
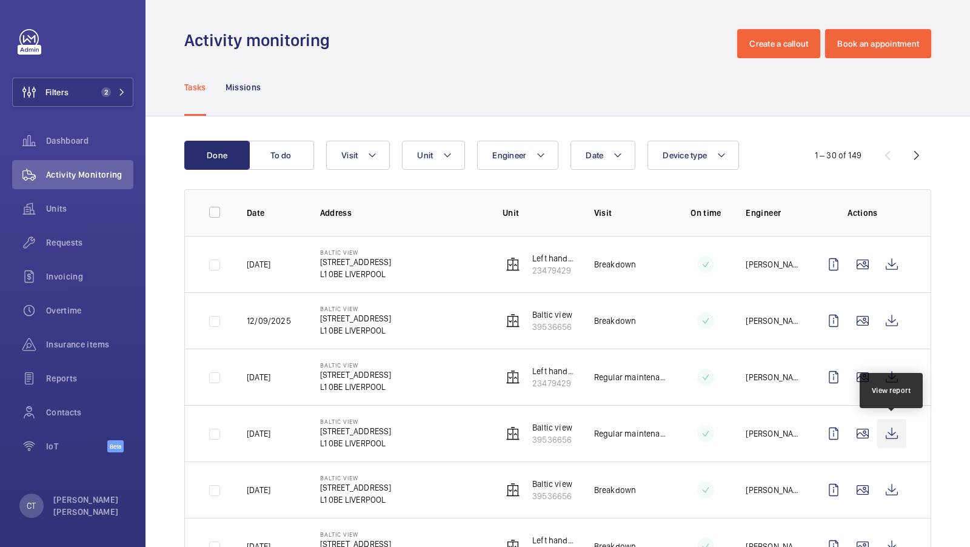
click at [889, 432] on wm-front-icon-button at bounding box center [891, 433] width 29 height 29
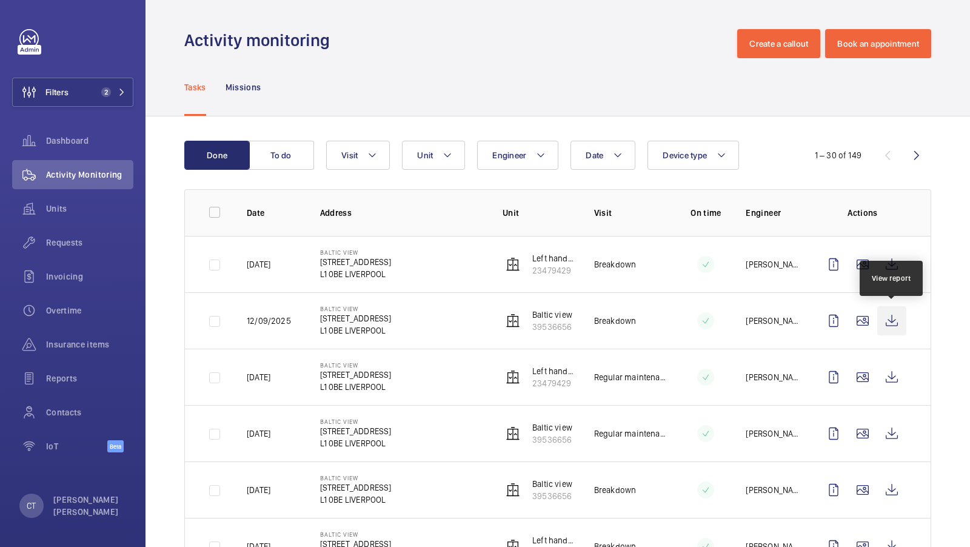
click at [892, 321] on wm-front-icon-button at bounding box center [891, 320] width 29 height 29
